Goal: Find specific page/section

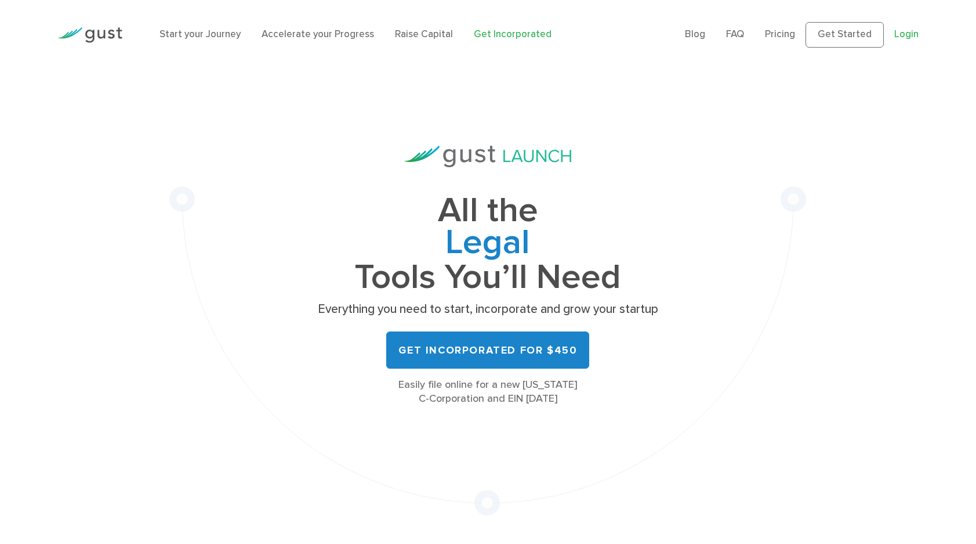
click at [904, 35] on link "Login" at bounding box center [907, 34] width 24 height 12
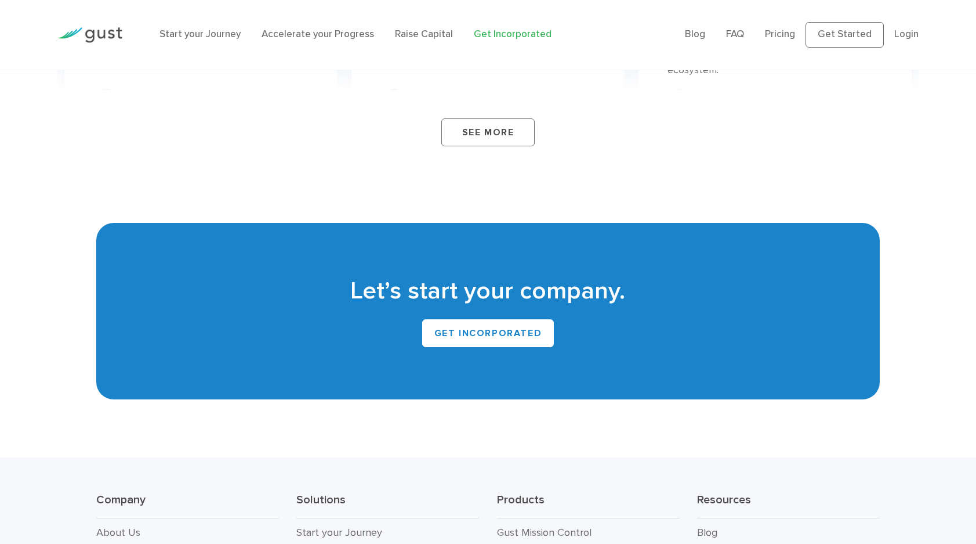
scroll to position [6942, 0]
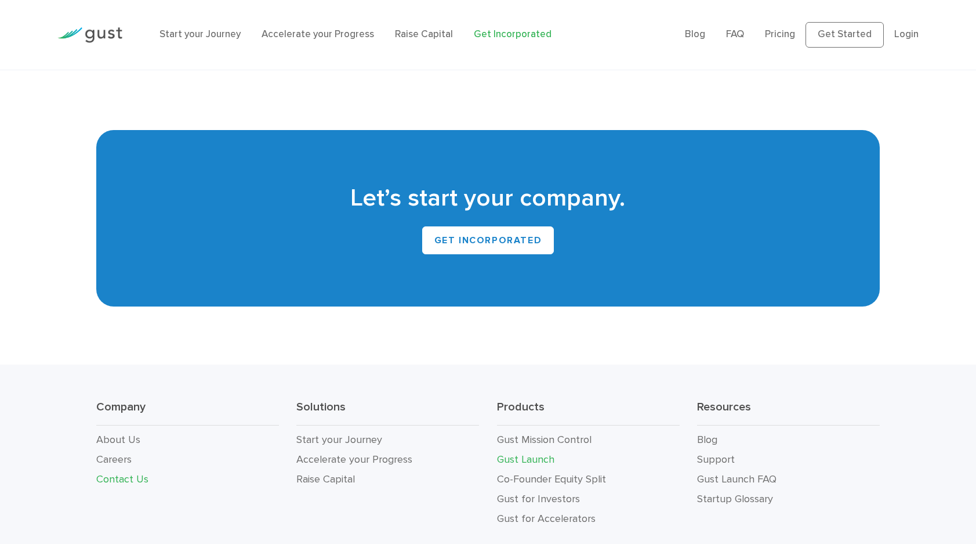
click at [128, 473] on link "Contact Us" at bounding box center [122, 479] width 52 height 12
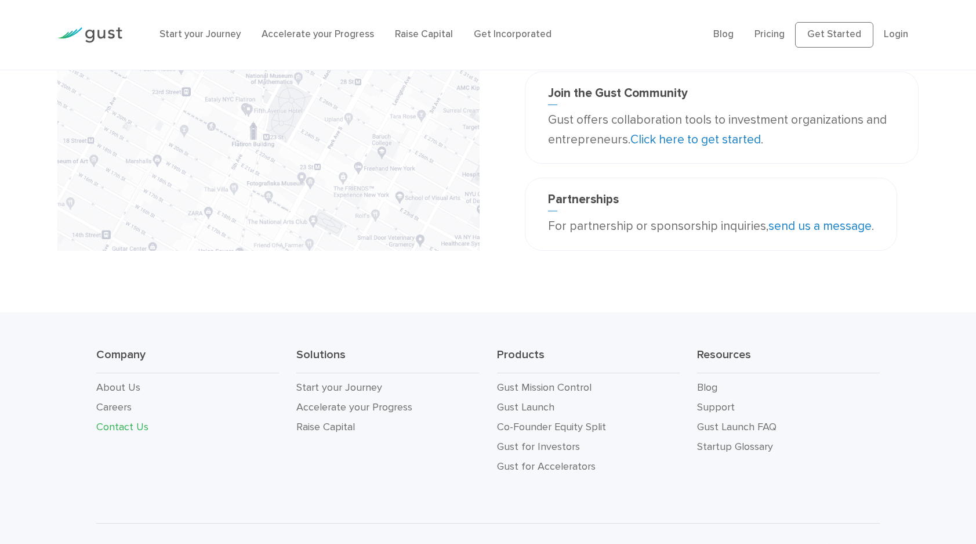
scroll to position [320, 0]
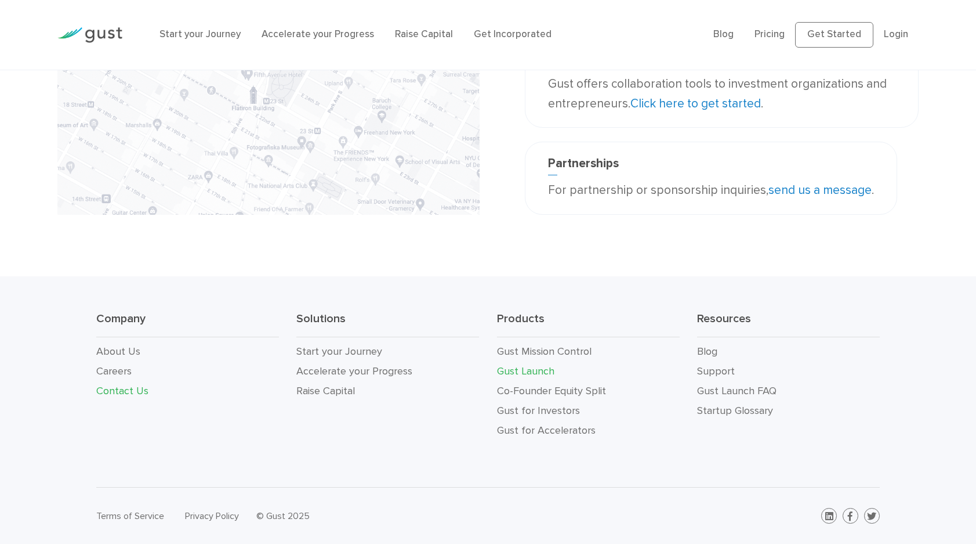
click at [520, 368] on link "Gust Launch" at bounding box center [525, 371] width 57 height 12
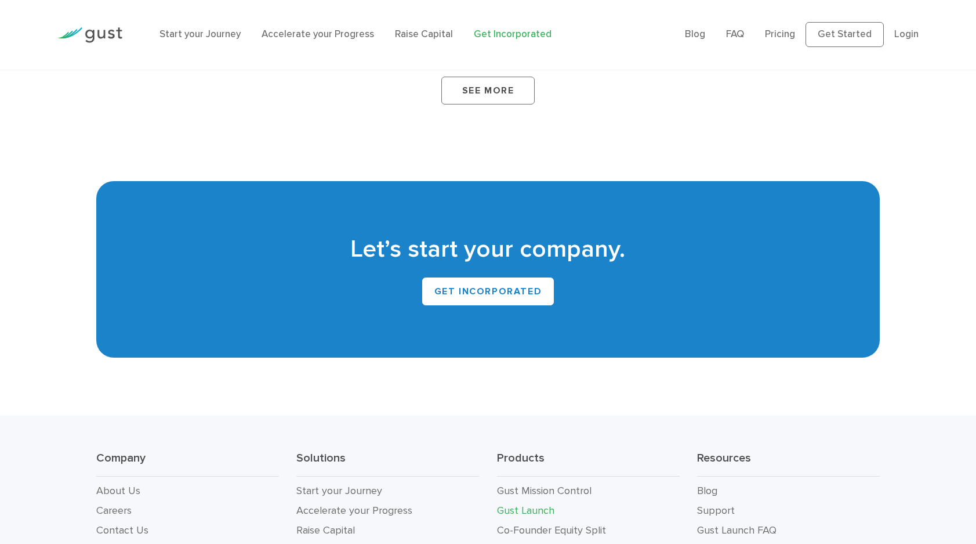
scroll to position [6942, 0]
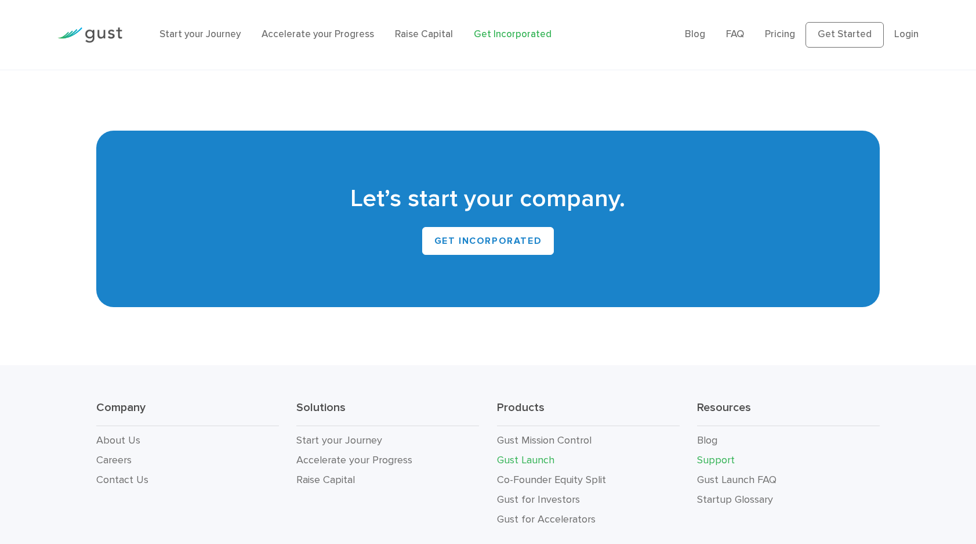
click at [715, 454] on link "Support" at bounding box center [716, 460] width 38 height 12
